Goal: Task Accomplishment & Management: Manage account settings

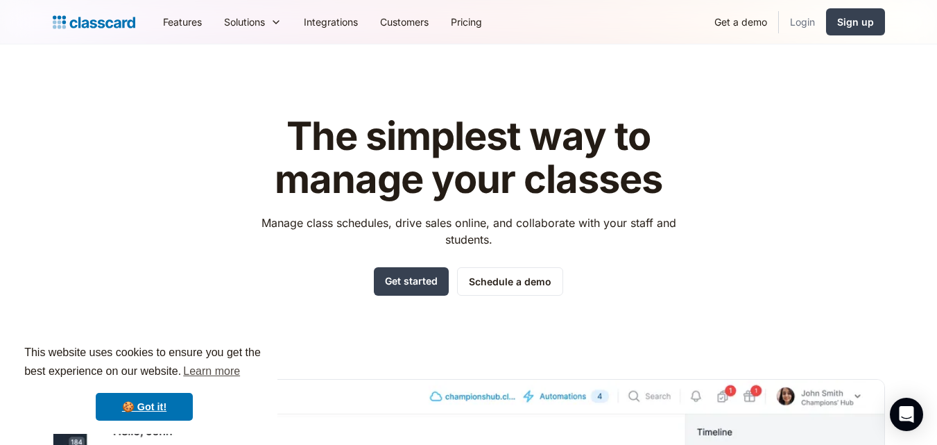
click at [800, 15] on link "Login" at bounding box center [802, 21] width 47 height 31
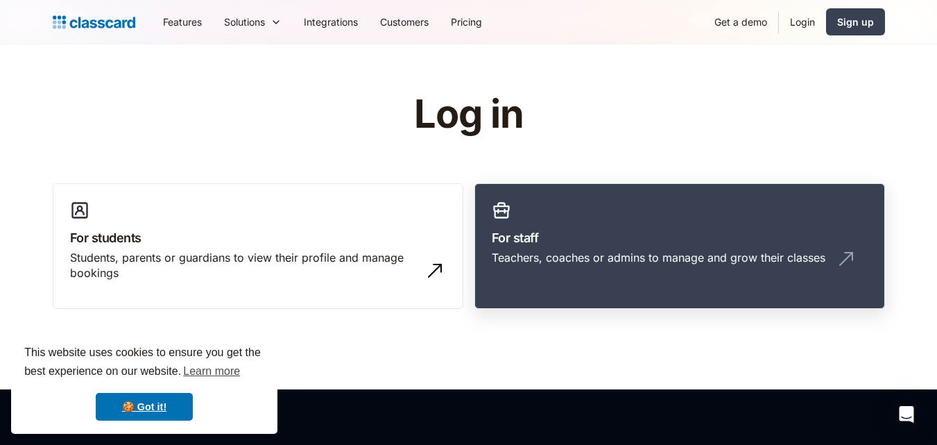
click at [567, 250] on div "Teachers, coaches or admins to manage and grow their classes" at bounding box center [659, 257] width 334 height 15
